Goal: Task Accomplishment & Management: Manage account settings

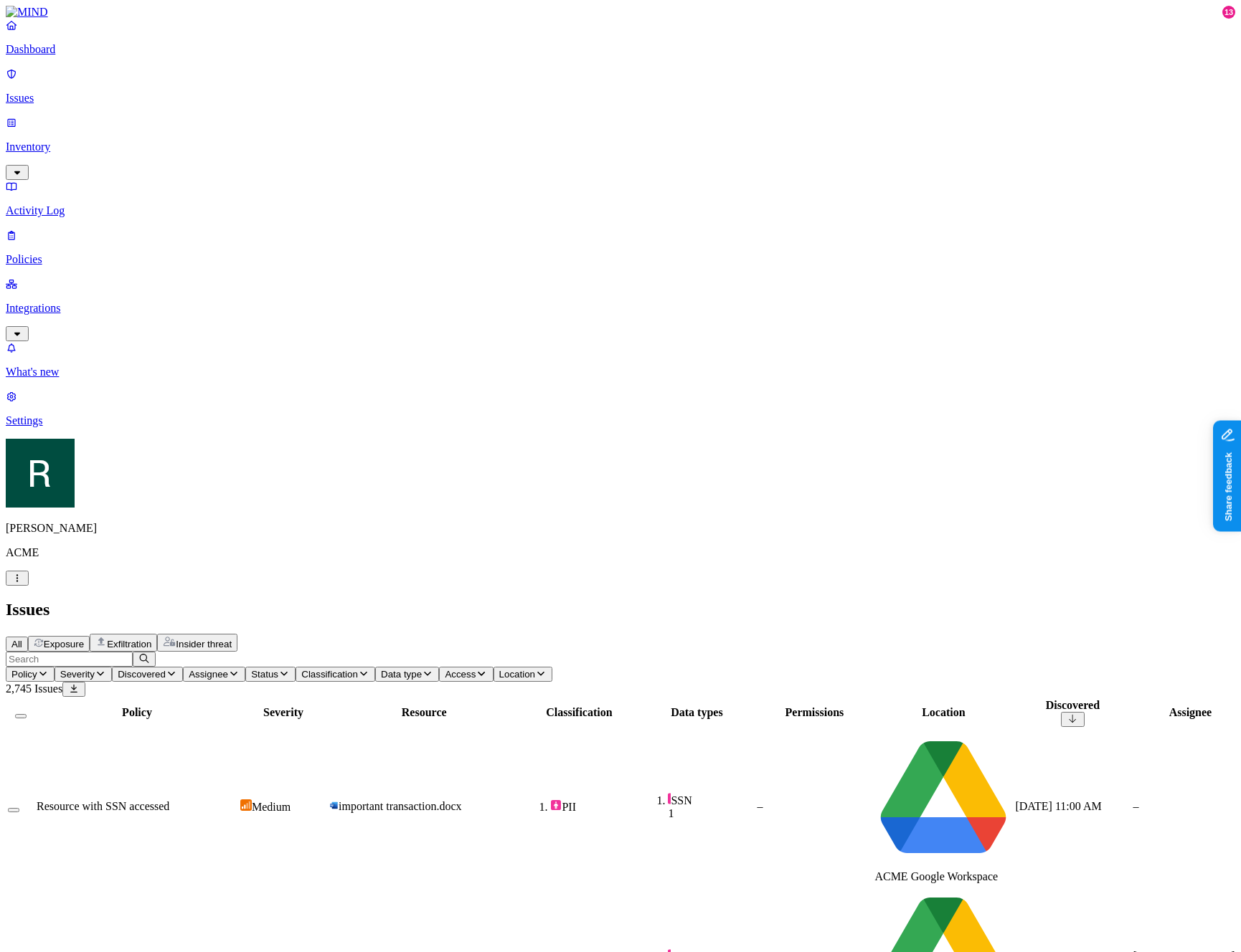
click at [169, 800] on span "Resource with SSN accessed" at bounding box center [103, 806] width 133 height 12
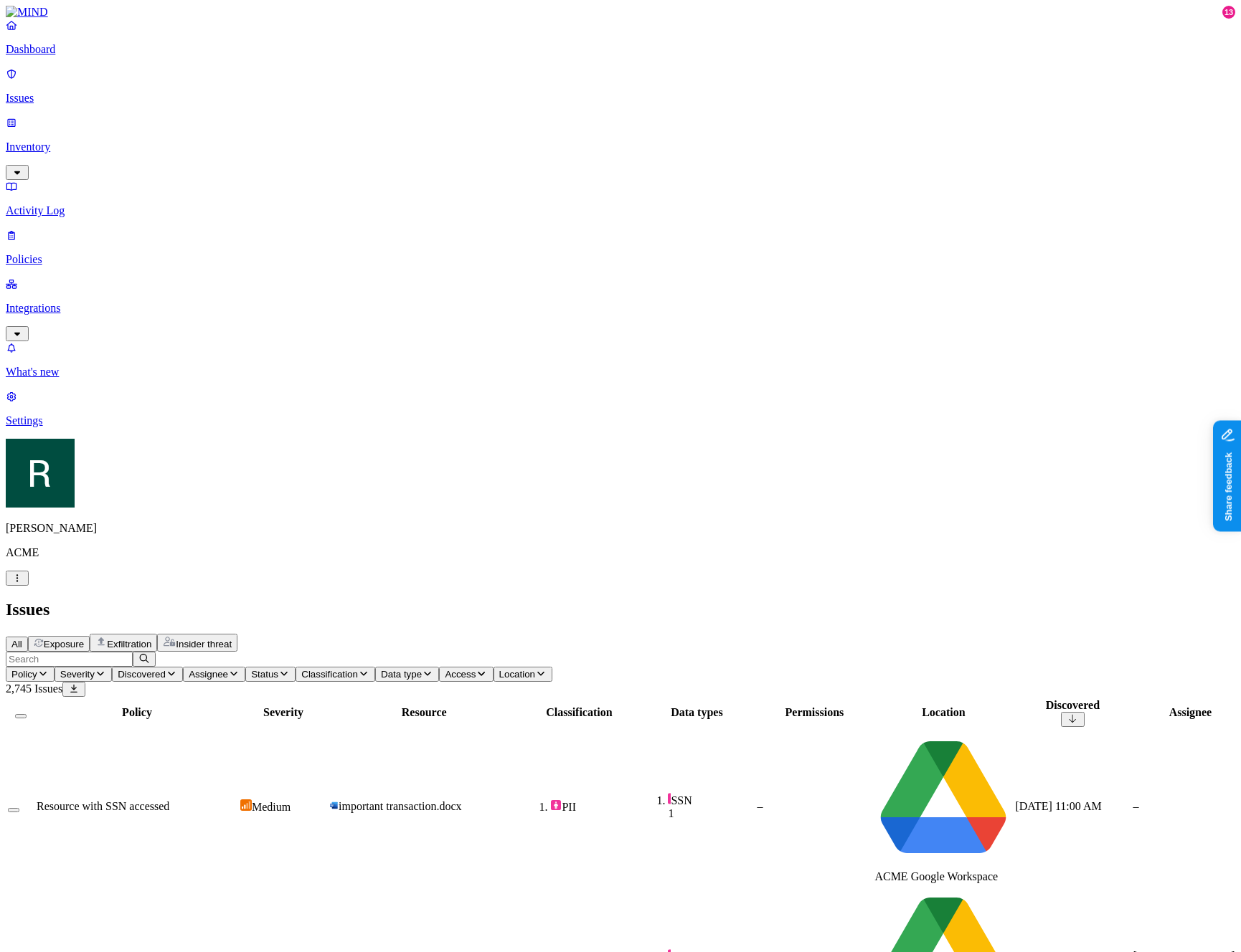
click at [296, 667] on button "Status" at bounding box center [270, 674] width 50 height 15
click at [573, 115] on div "Open" at bounding box center [573, 129] width 0 height 40
click at [329, 729] on td "important transaction.docx" at bounding box center [424, 806] width 191 height 155
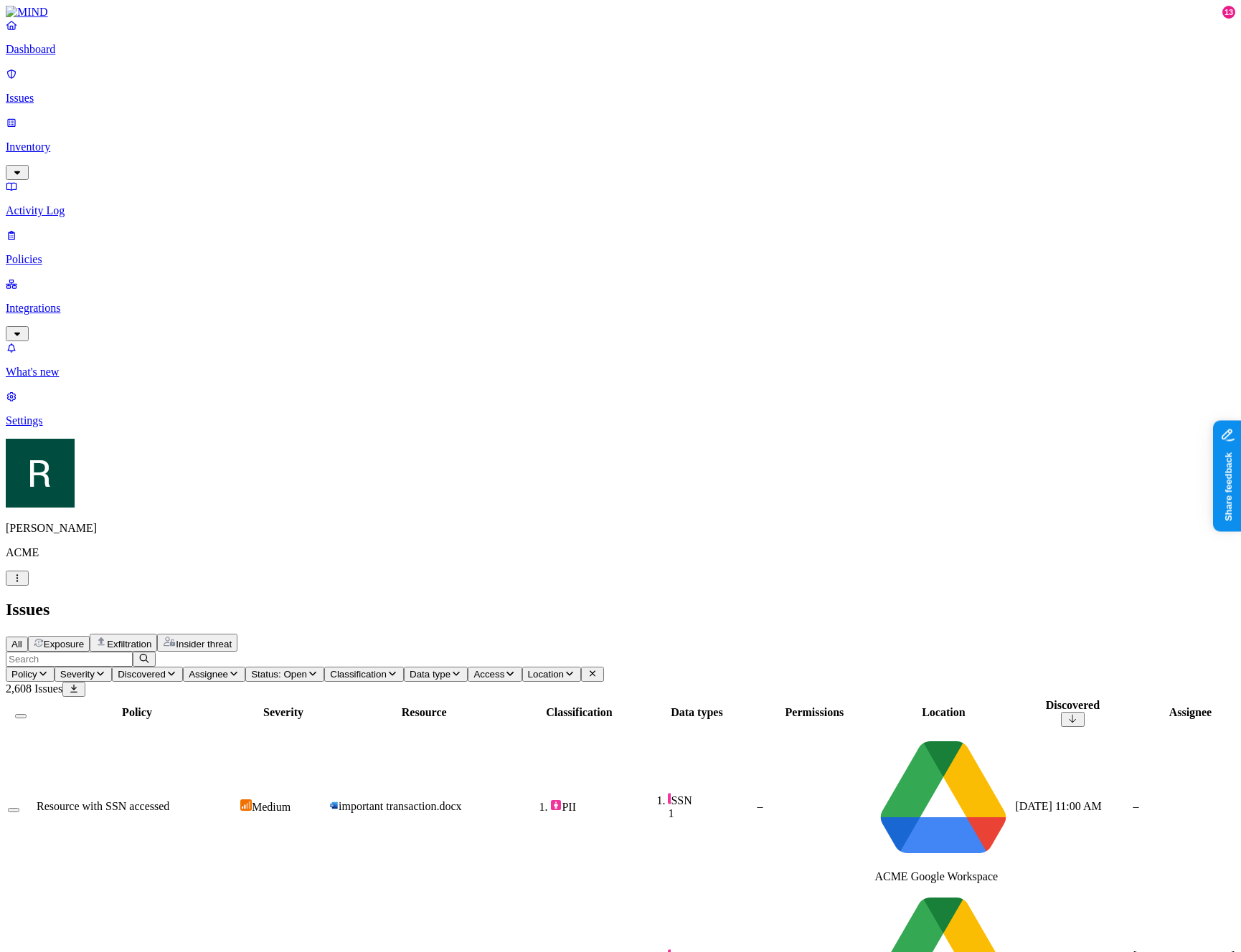
click at [391, 729] on td "important transaction.docx" at bounding box center [424, 806] width 191 height 155
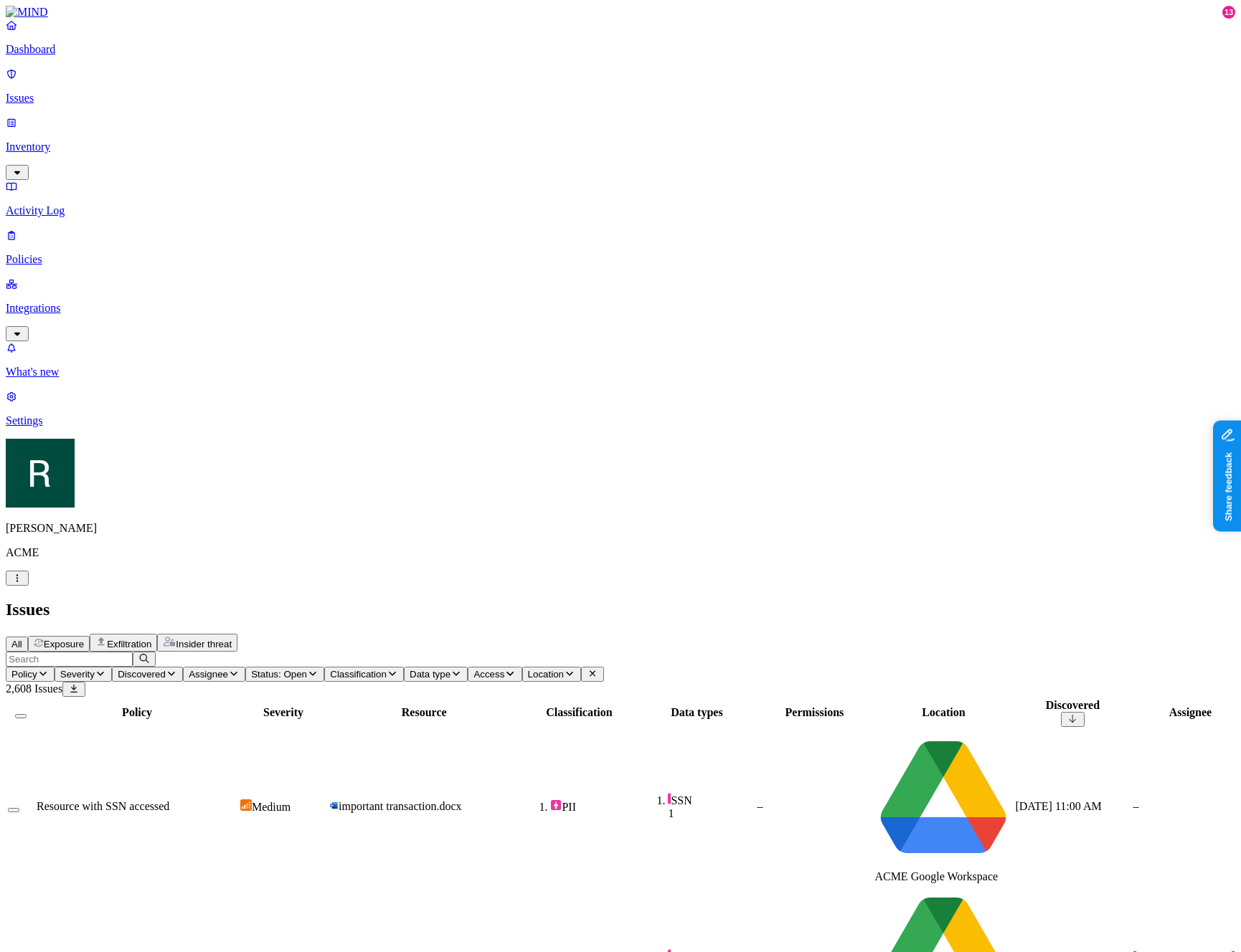
click at [528, 600] on h2 "Issues" at bounding box center [620, 610] width 1229 height 20
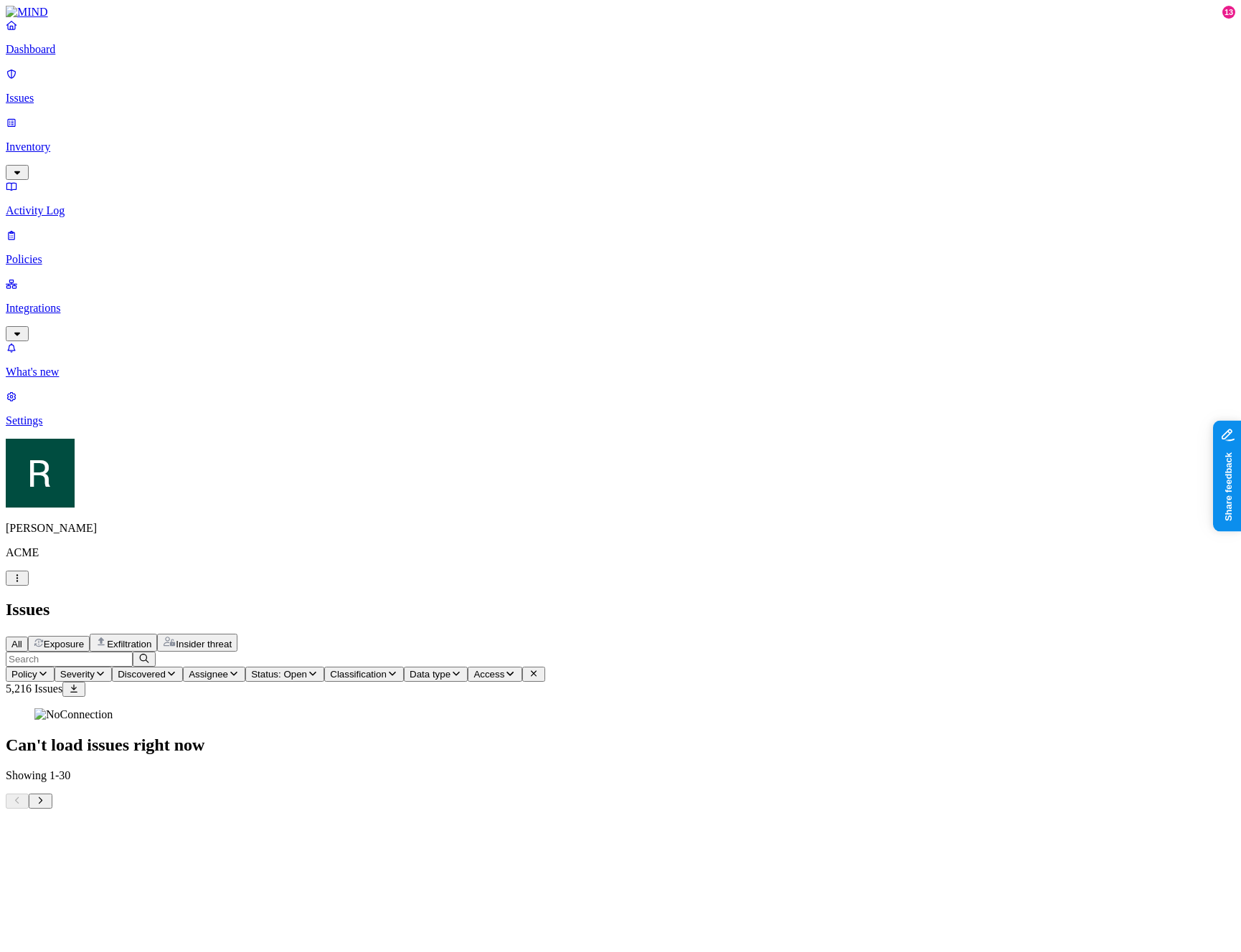
click at [877, 709] on div "Can't load issues right now" at bounding box center [620, 732] width 1229 height 47
click at [465, 709] on div "Can't load issues right now" at bounding box center [620, 732] width 1229 height 47
drag, startPoint x: 494, startPoint y: 347, endPoint x: 752, endPoint y: 566, distance: 338.4
click at [751, 709] on div "Can't load issues right now" at bounding box center [620, 732] width 1229 height 47
click at [752, 709] on div "Can't load issues right now" at bounding box center [620, 732] width 1229 height 47
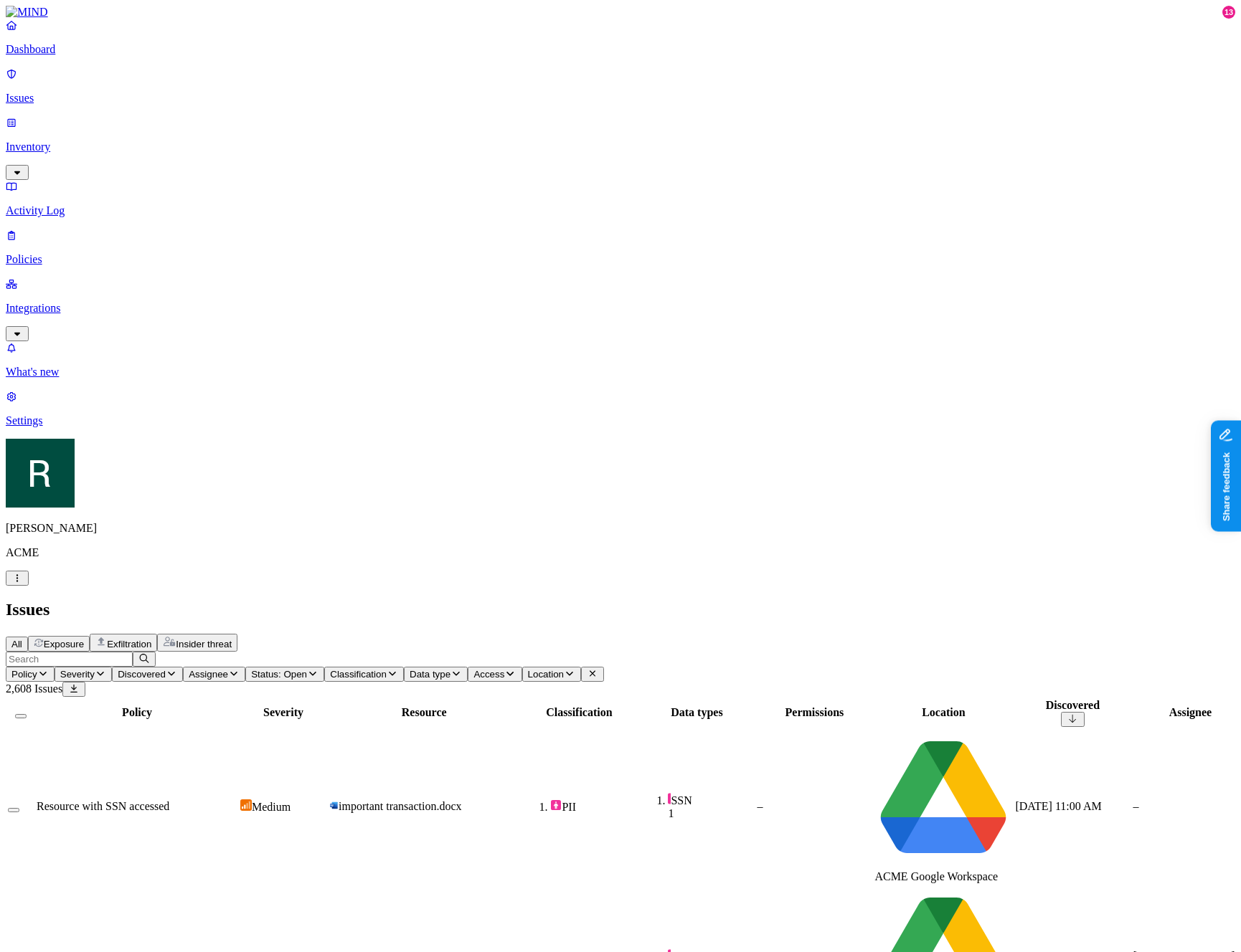
scroll to position [0, 204]
click at [1133, 800] on div "–" at bounding box center [1191, 807] width 115 height 13
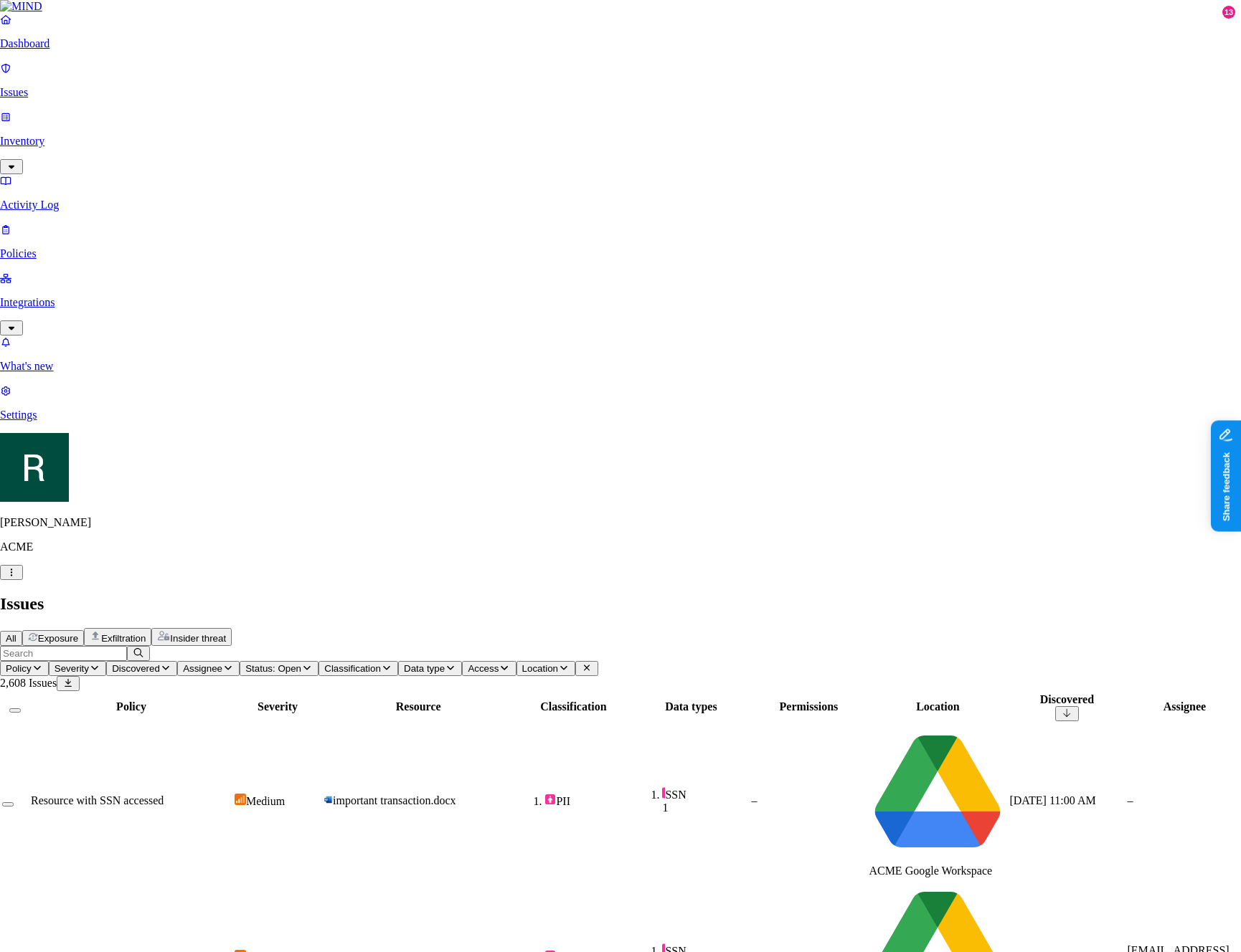
select select "Custom Reason"
type textarea "Test"
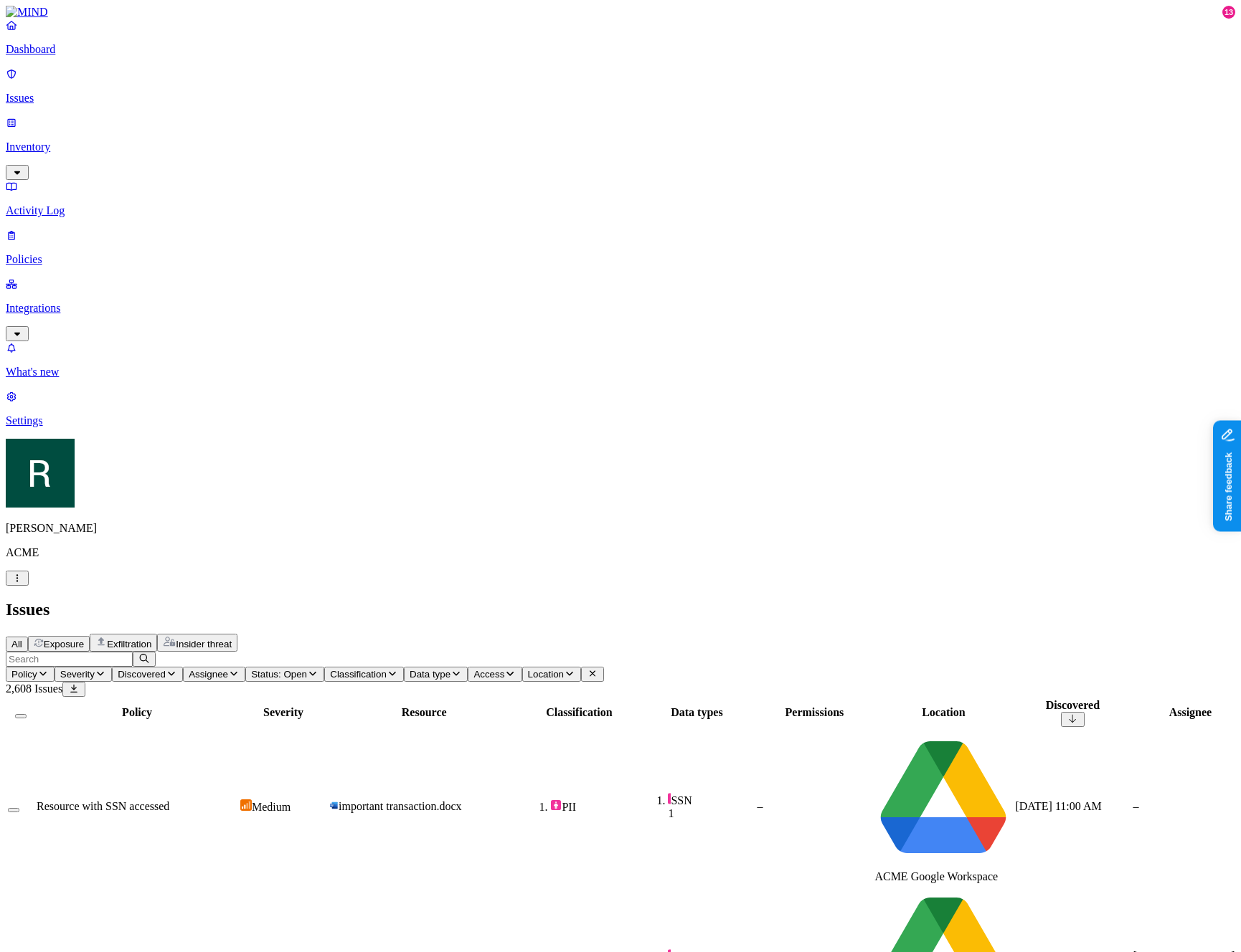
scroll to position [0, 204]
click at [412, 729] on td "important transaction.docx" at bounding box center [424, 806] width 191 height 155
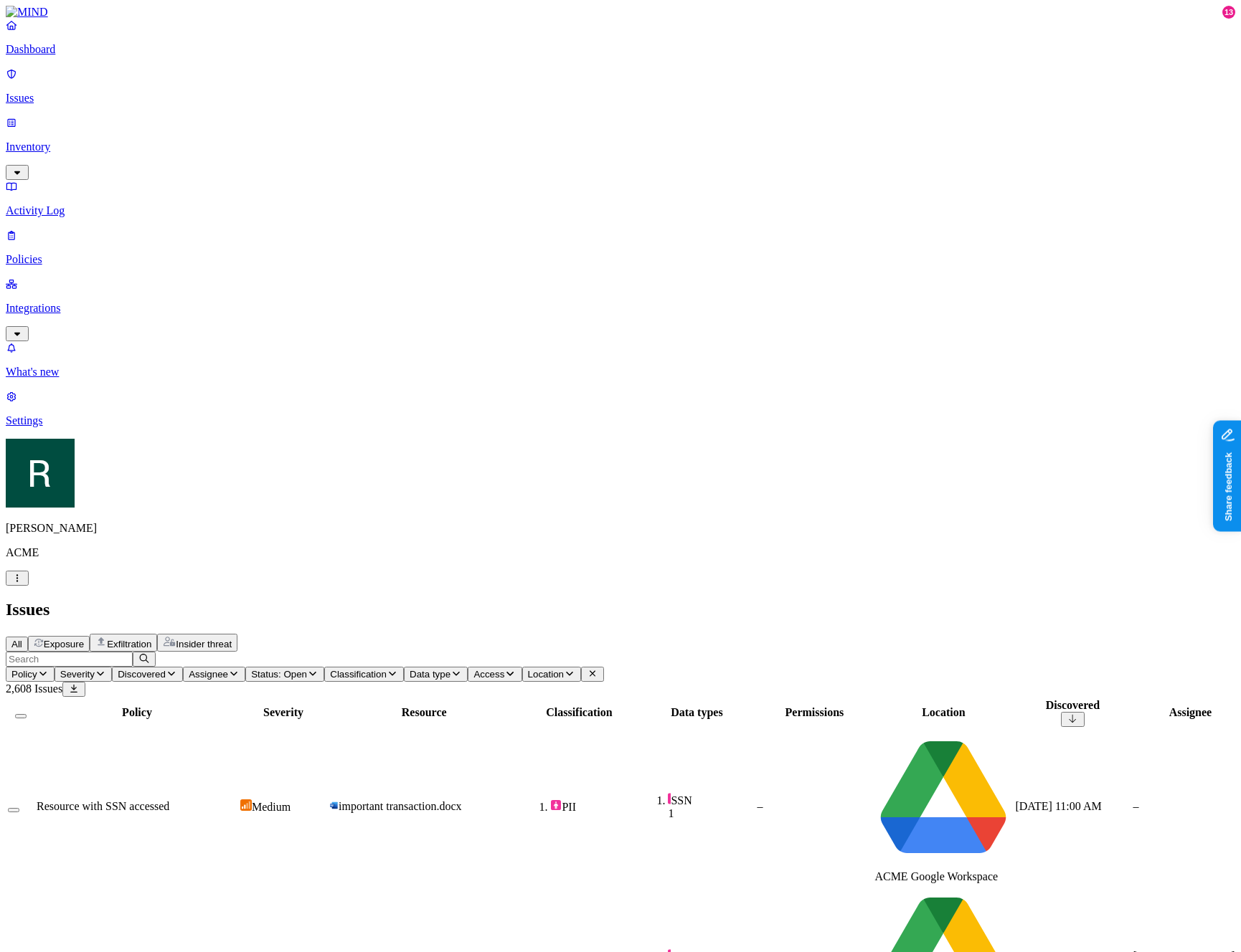
click at [309, 600] on header "Issues All Exposure Exfiltration Insider threat" at bounding box center [620, 626] width 1229 height 52
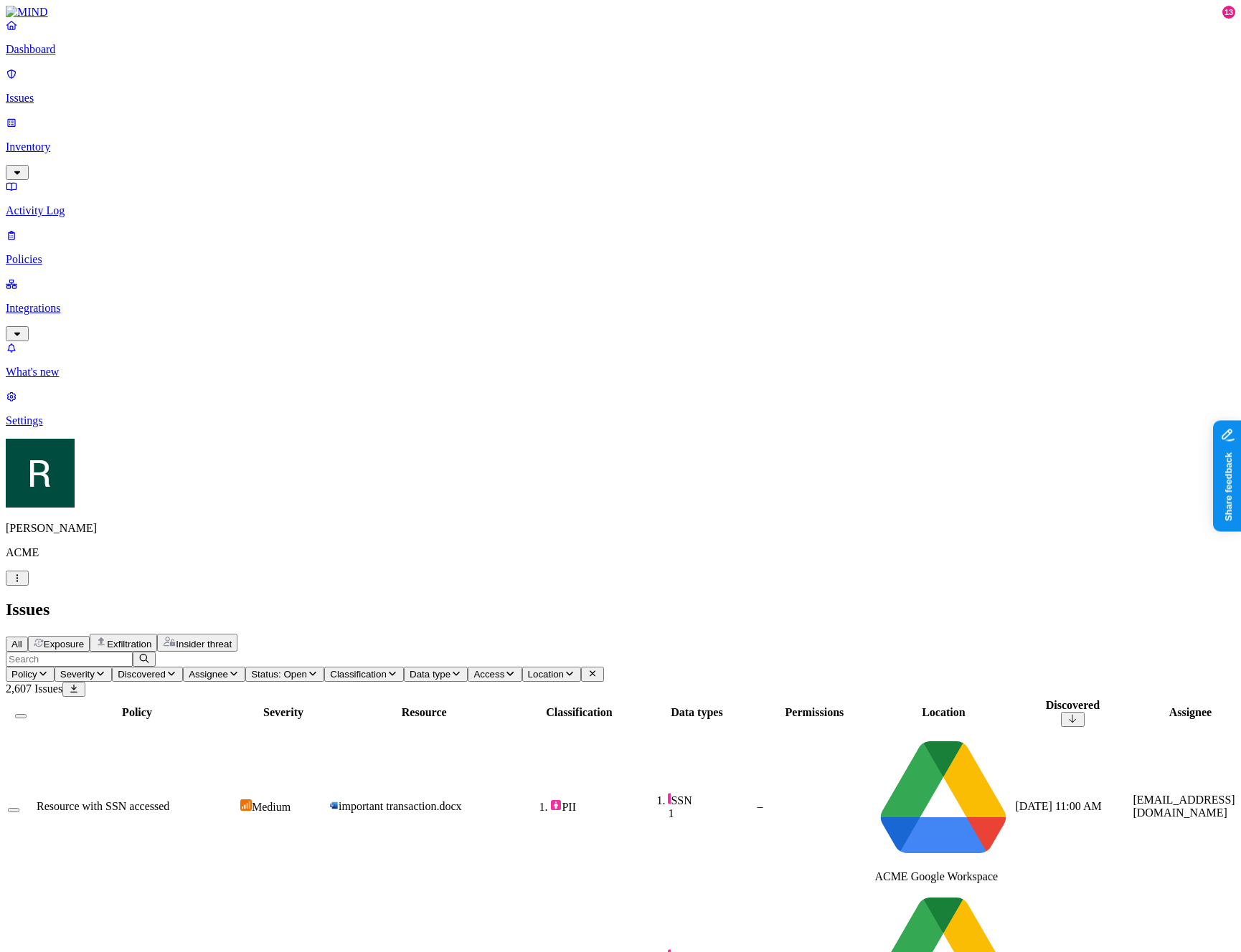
click at [573, 652] on div "Policy Severity Discovered Assignee Status: Open Classification Data type Acces…" at bounding box center [620, 666] width 1229 height 30
click at [307, 669] on span "Status: Open" at bounding box center [279, 674] width 56 height 11
click at [577, 177] on img at bounding box center [578, 183] width 11 height 12
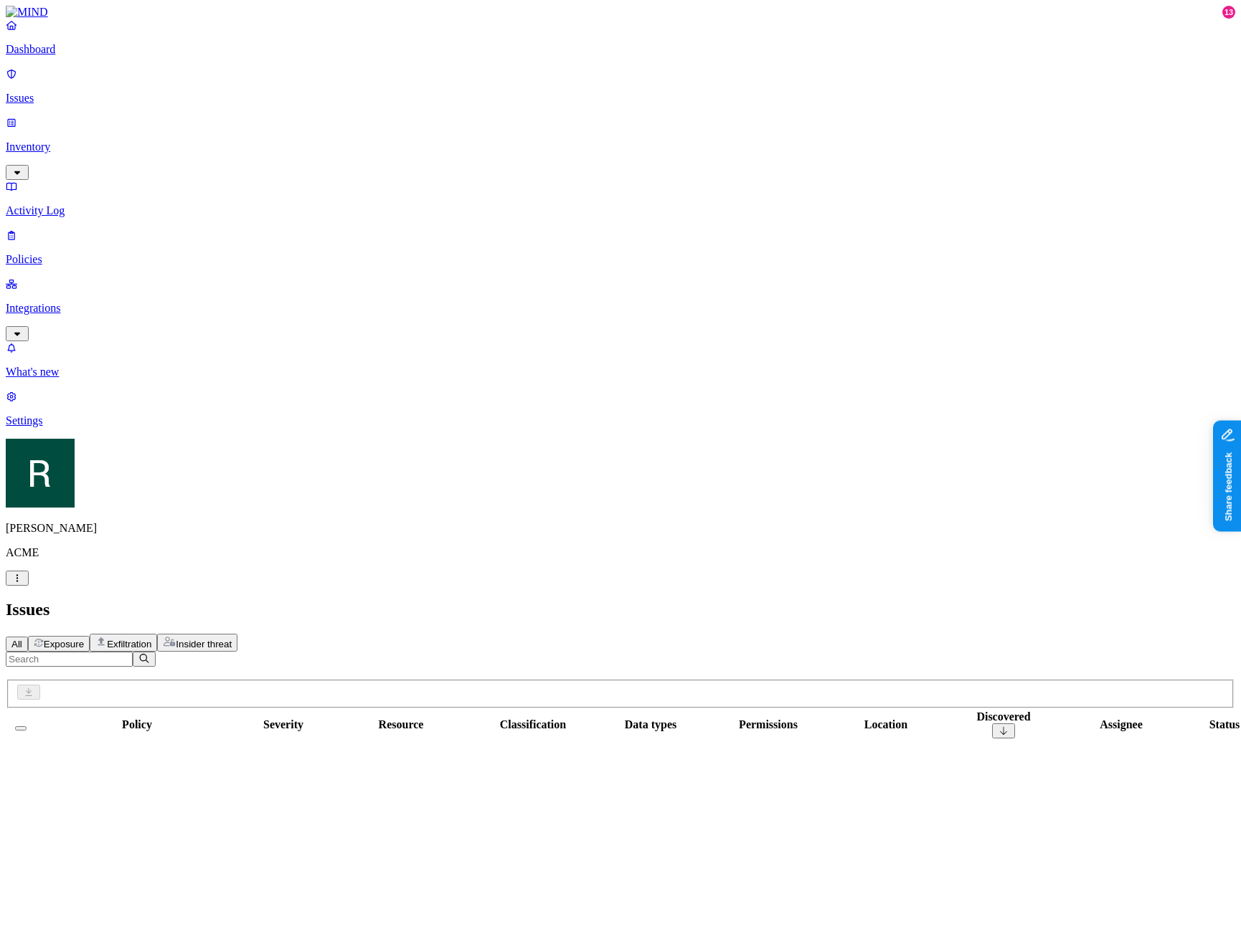
click at [595, 600] on div "Issues" at bounding box center [620, 610] width 1229 height 20
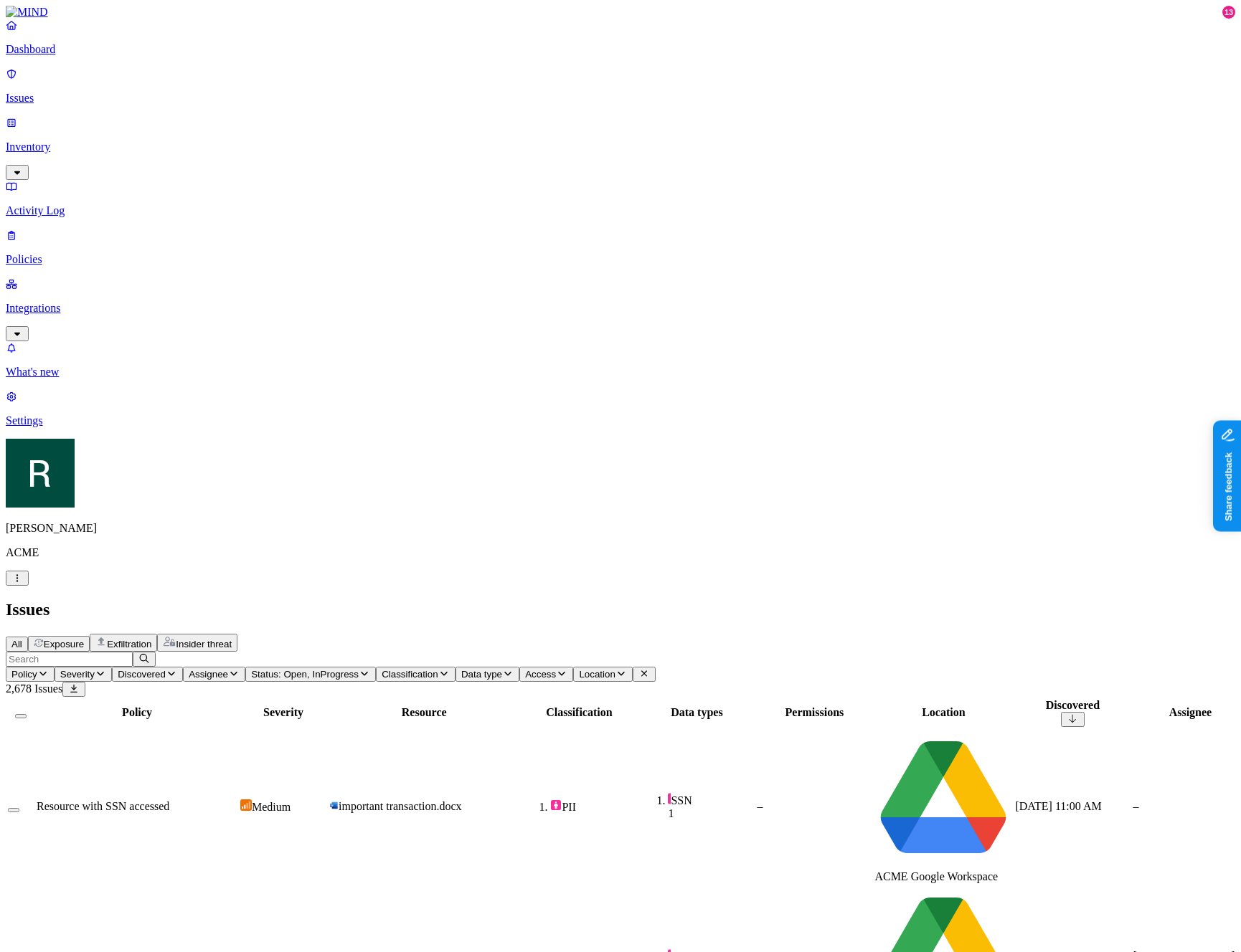
scroll to position [0, 204]
click at [639, 793] on span "SSN 1" at bounding box center [697, 806] width 115 height 27
